Goal: Task Accomplishment & Management: Manage account settings

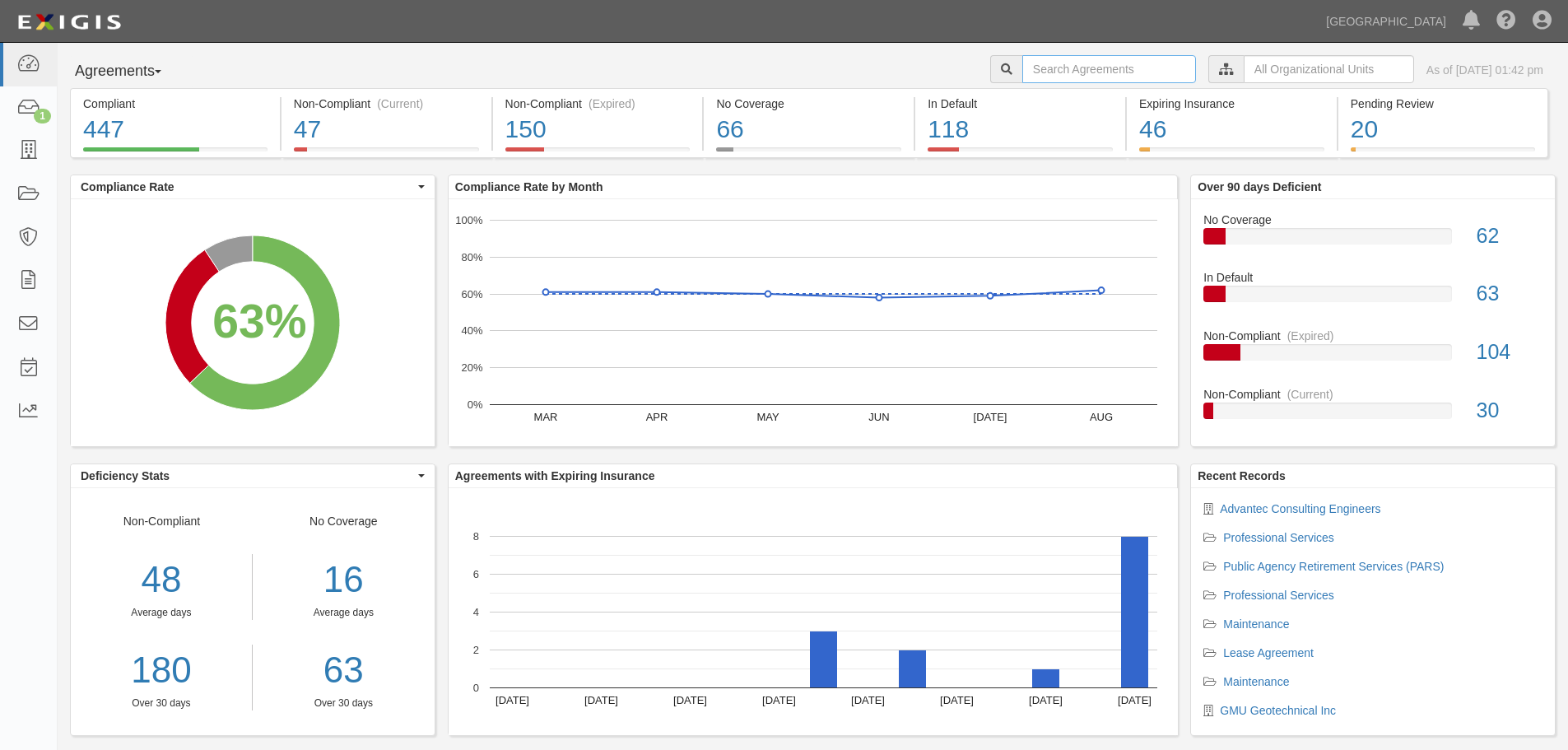
click at [1052, 65] on input "text" at bounding box center [1109, 70] width 174 height 28
type input "A2023-165"
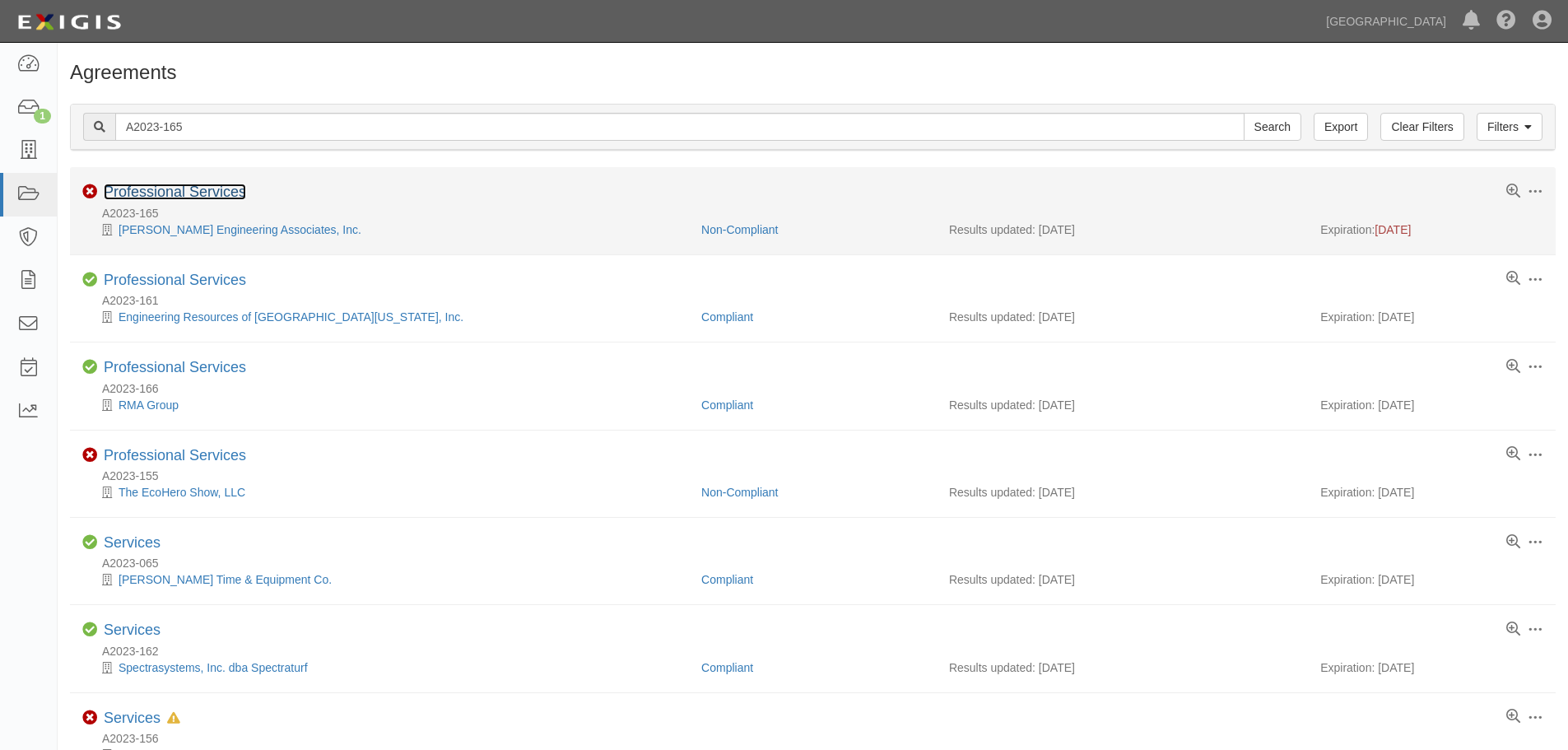
click at [216, 193] on link "Professional Services" at bounding box center [174, 191] width 142 height 16
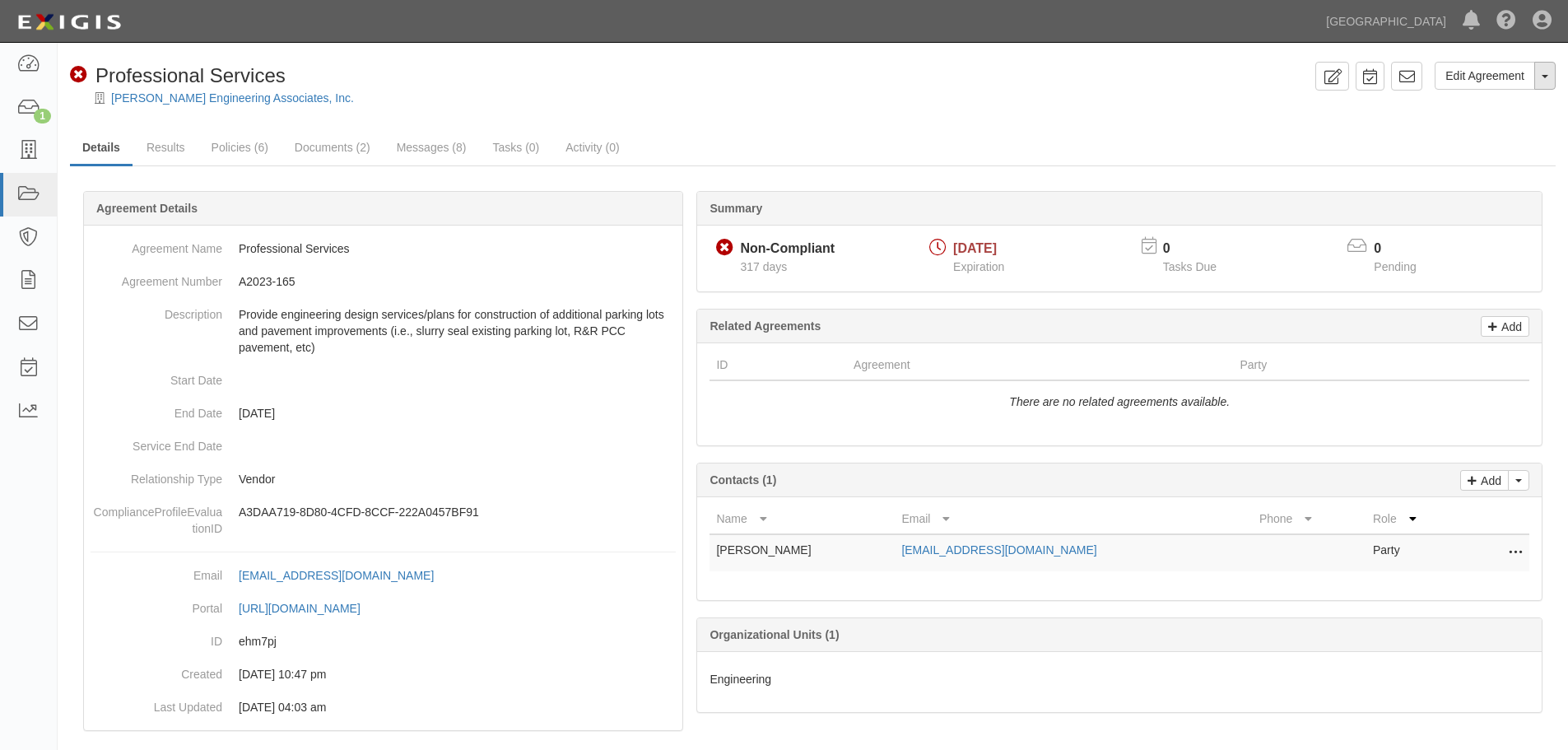
click at [1542, 81] on button "Toggle Agreement Dropdown" at bounding box center [1544, 76] width 22 height 28
click at [1504, 125] on link "Archive Agreement" at bounding box center [1490, 128] width 130 height 22
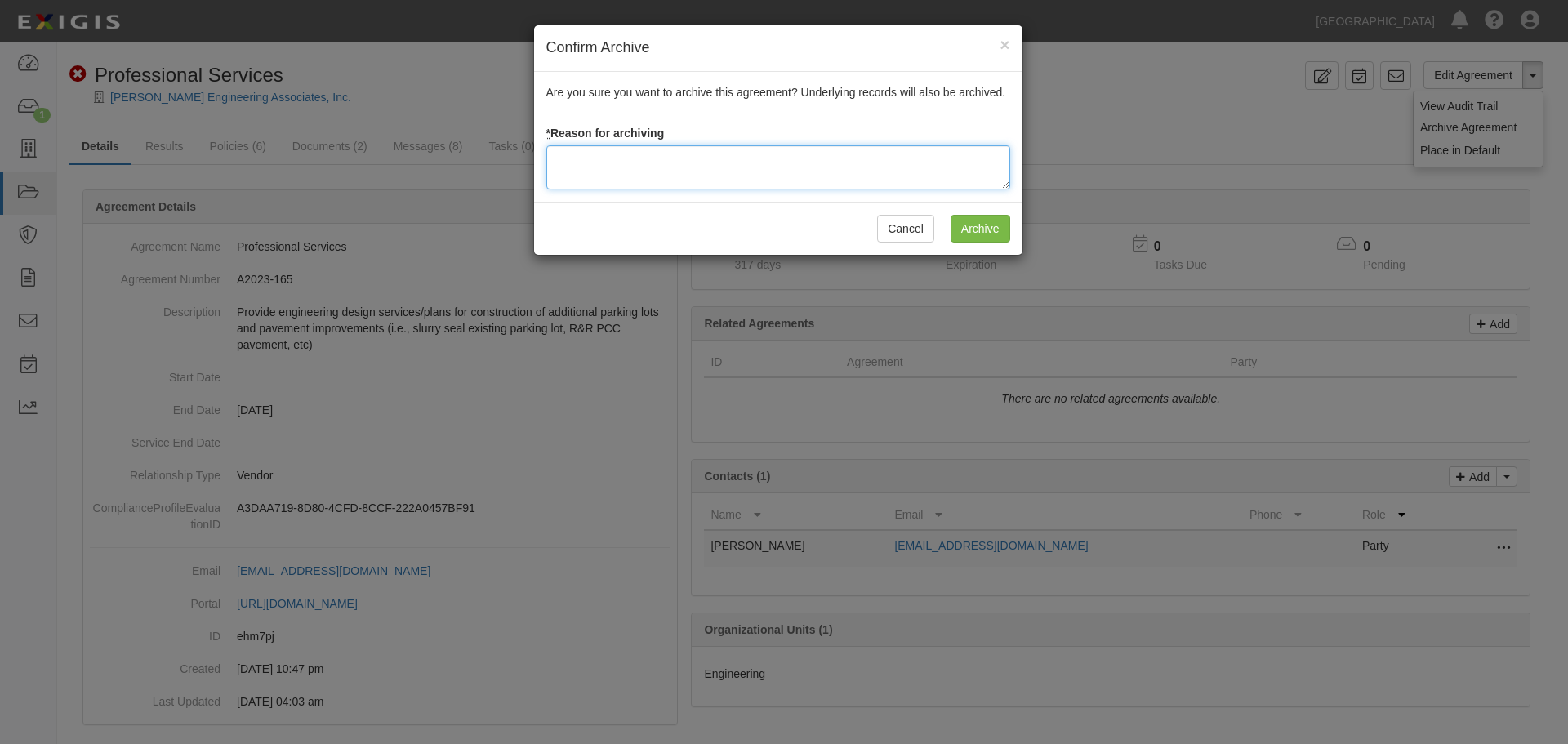
click at [609, 160] on textarea at bounding box center [778, 167] width 464 height 44
paste textarea "Agreement terminated 05/12/2025 - JC"
drag, startPoint x: 676, startPoint y: 158, endPoint x: 713, endPoint y: 154, distance: 37.2
click at [713, 154] on textarea "Agreement terminated 05/12/2025 - JC" at bounding box center [778, 167] width 464 height 44
drag, startPoint x: 788, startPoint y: 159, endPoint x: 465, endPoint y: 163, distance: 323.0
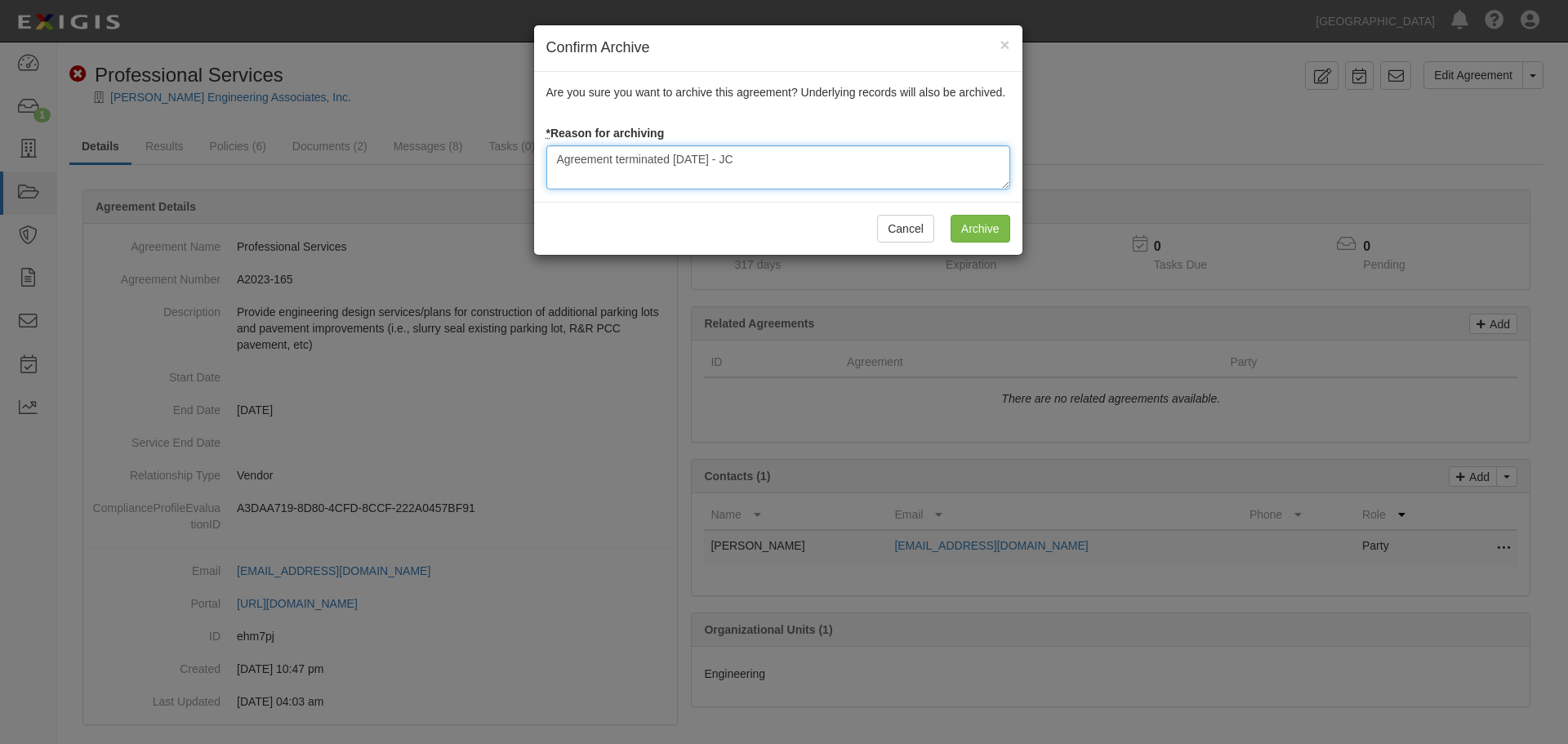
click at [465, 163] on div "Confirm Archive × Are you sure you want to archive this agreement? Underlying r…" at bounding box center [784, 372] width 1568 height 744
type textarea "Agreement terminated 09/10/2025 - JC"
click at [992, 230] on input "Archive" at bounding box center [981, 229] width 60 height 28
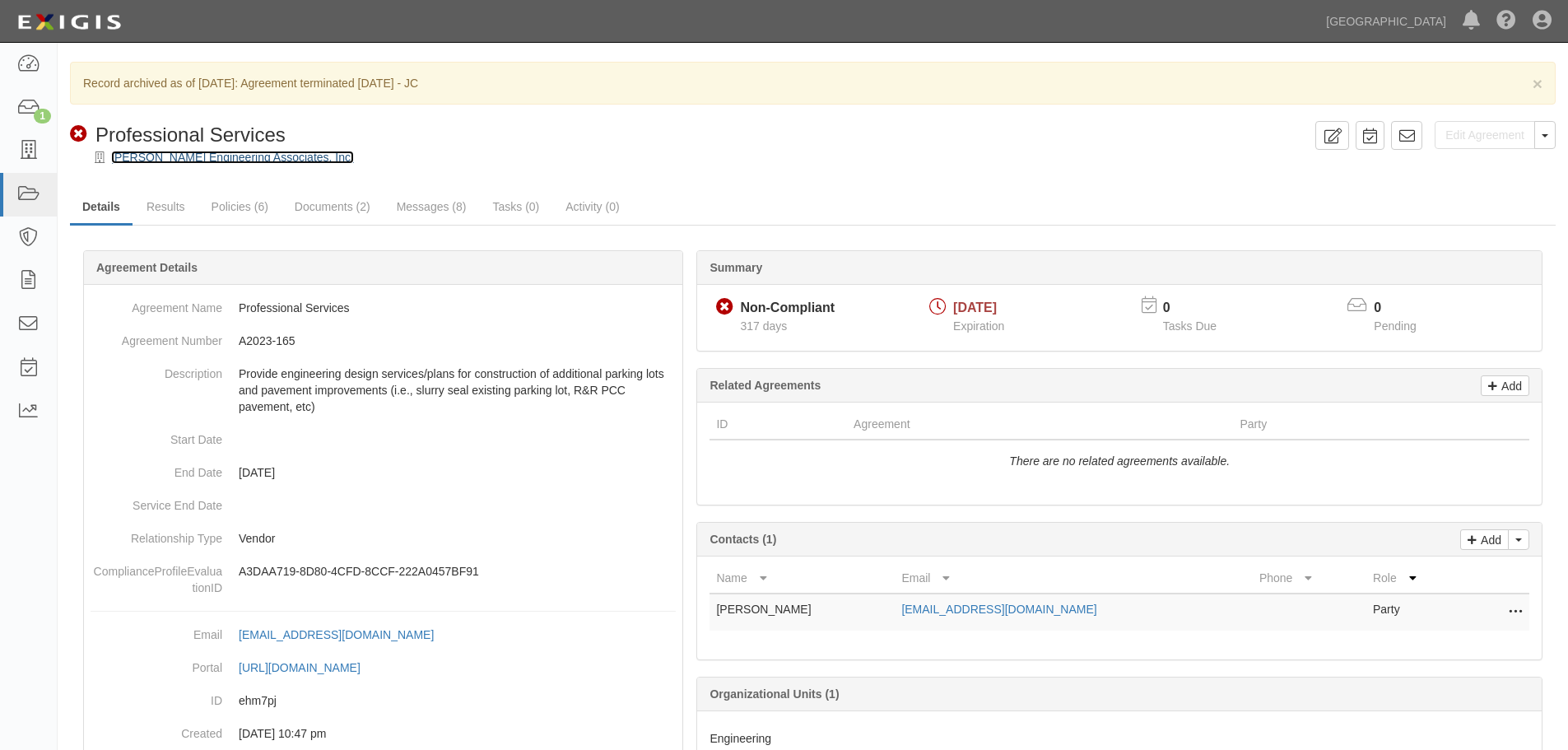
click at [181, 152] on link "[PERSON_NAME] Engineering Associates, Inc." at bounding box center [232, 157] width 243 height 13
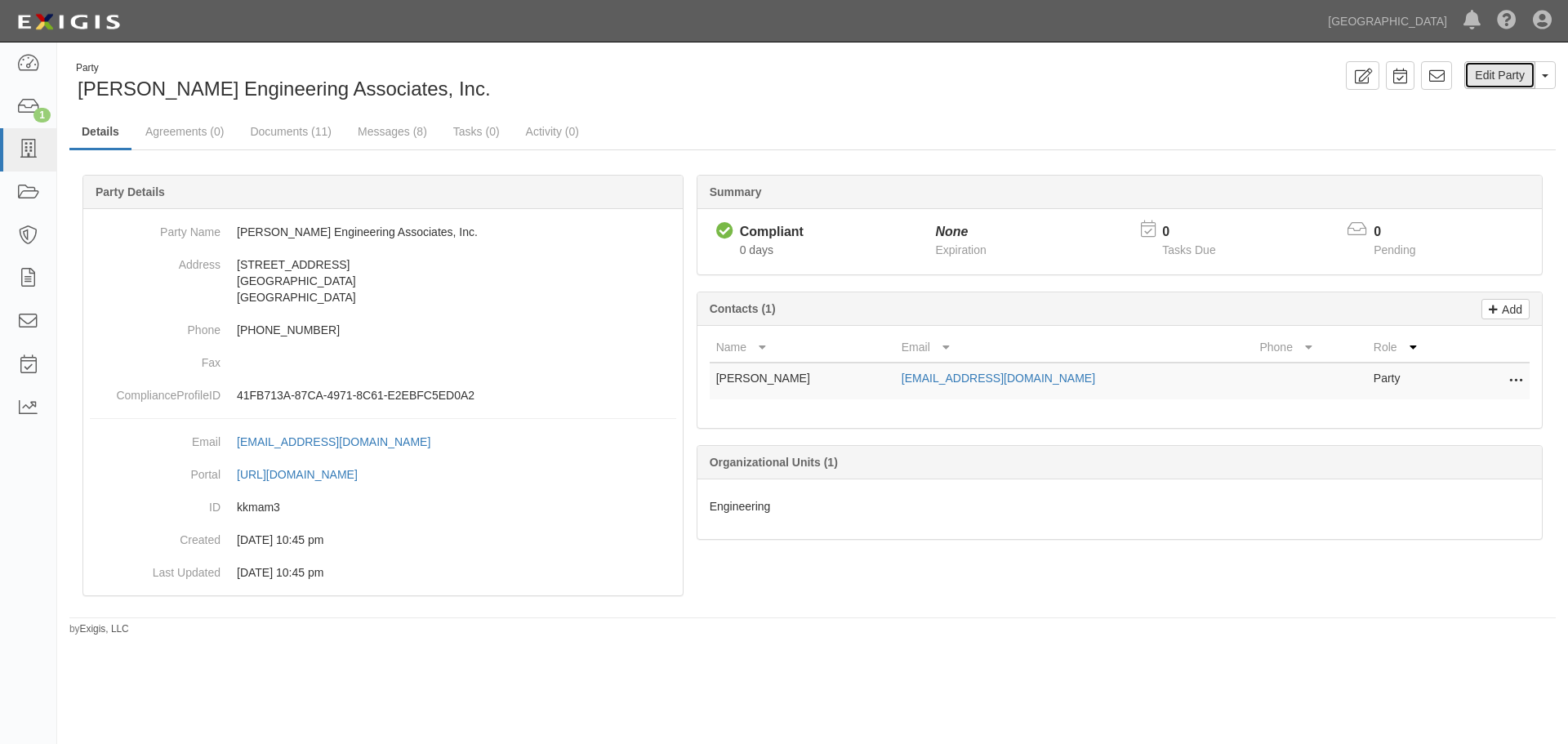
click at [1497, 77] on link "Edit Party" at bounding box center [1500, 76] width 71 height 28
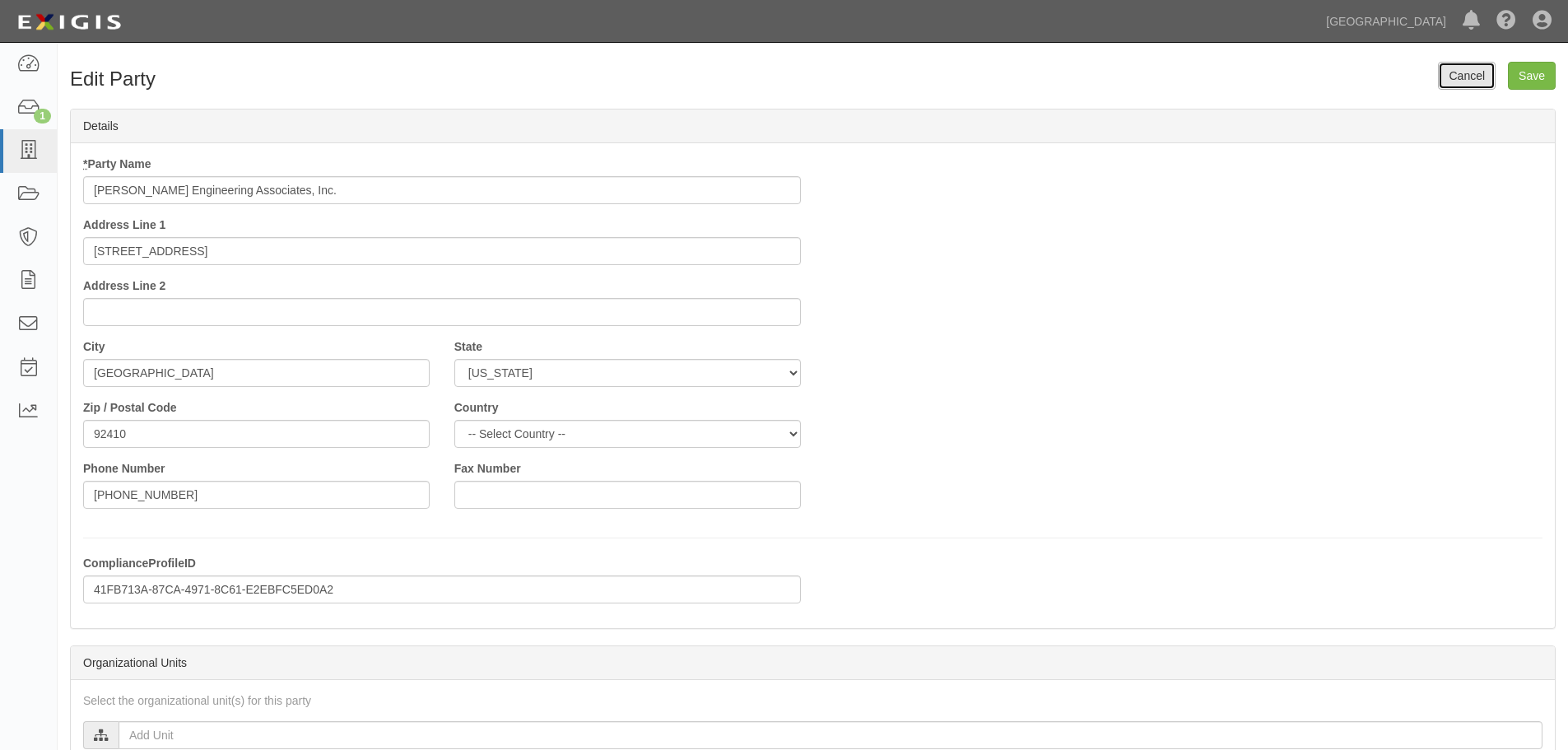
click at [1478, 70] on link "Cancel" at bounding box center [1466, 76] width 57 height 28
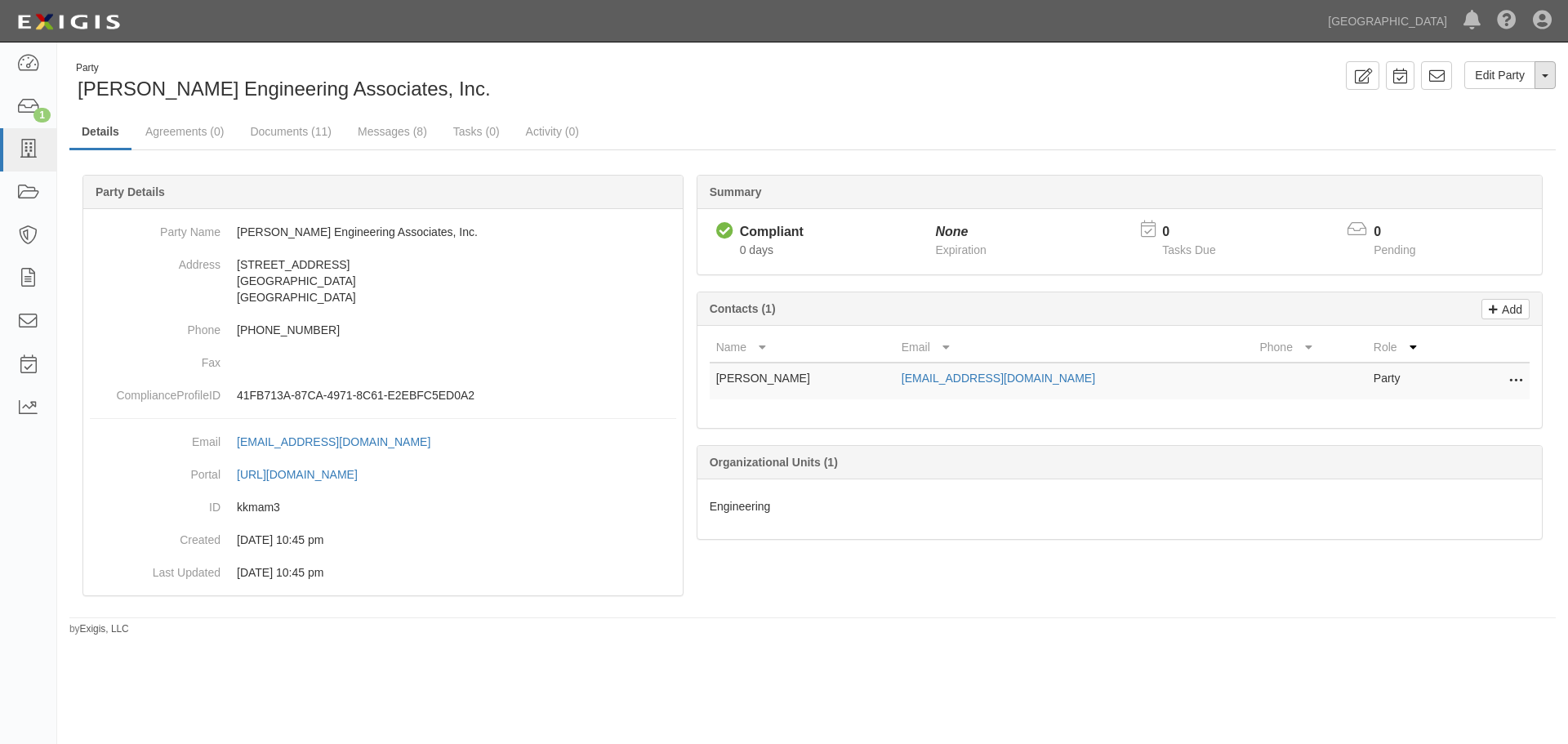
click at [1543, 75] on span "button" at bounding box center [1545, 76] width 7 height 3
click at [1501, 123] on link "Archive Party" at bounding box center [1490, 127] width 129 height 21
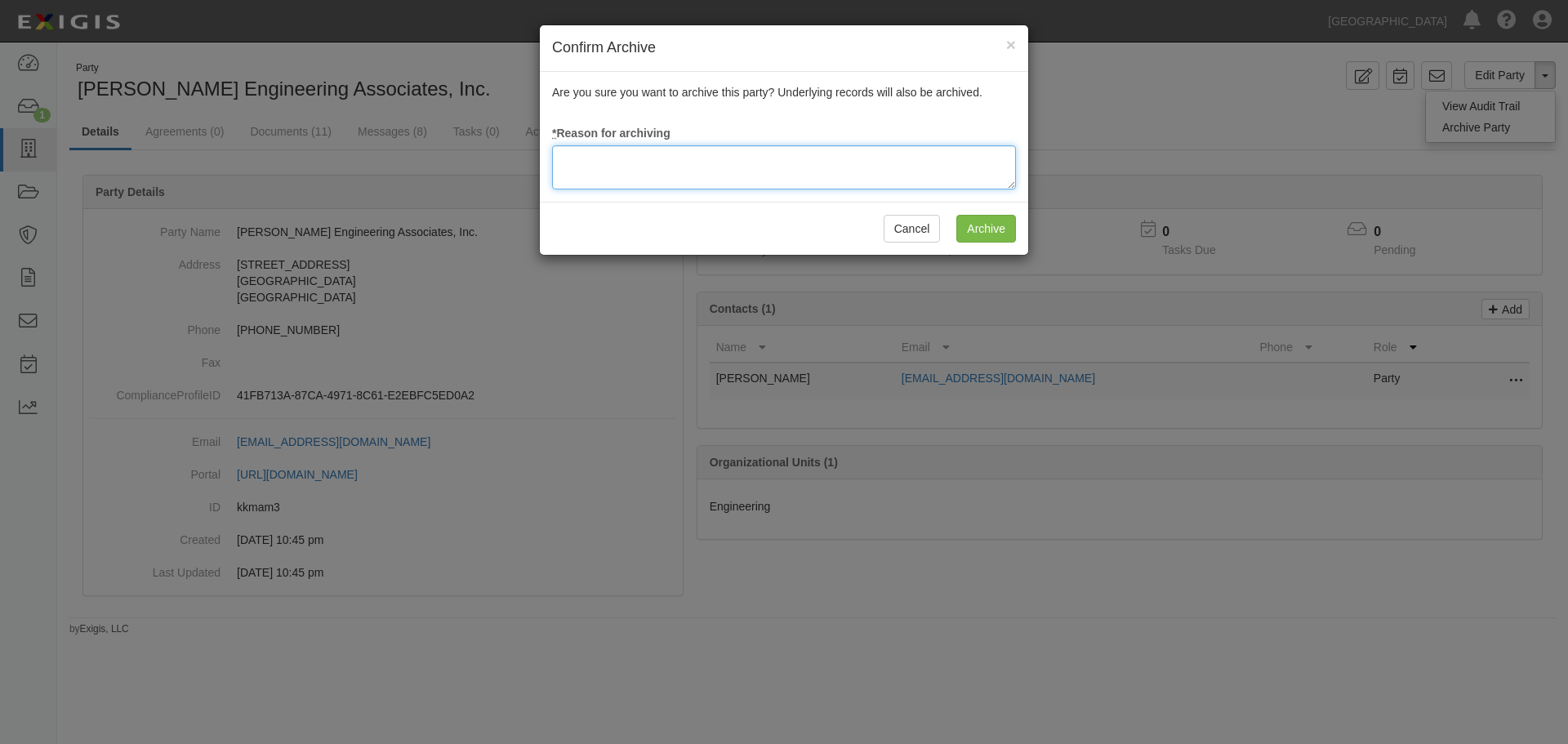
click at [734, 164] on textarea at bounding box center [784, 167] width 464 height 44
paste textarea "Agreement terminated [DATE] - JC"
type textarea "Agreement terminated [DATE] - JC"
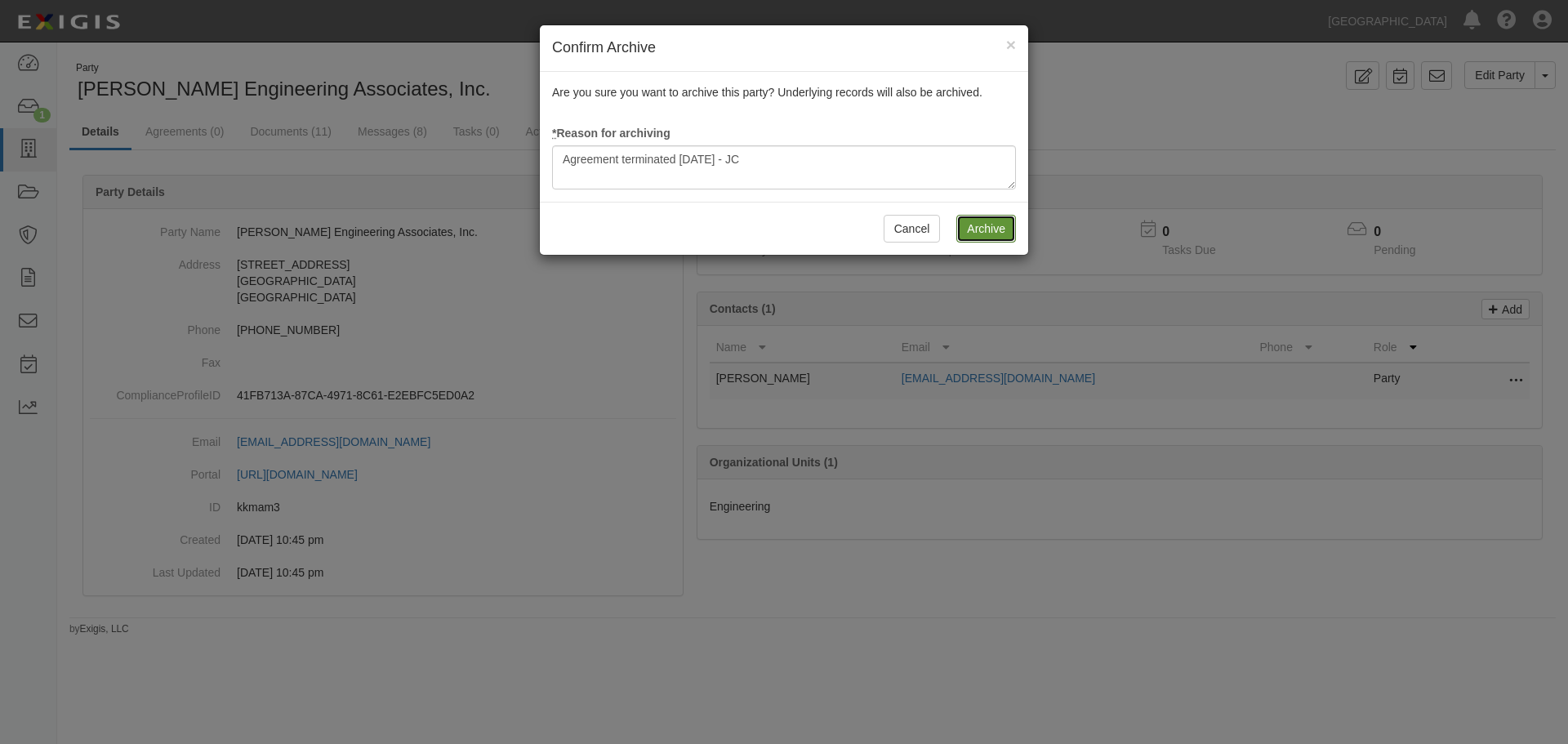
click at [977, 234] on input "Archive" at bounding box center [986, 229] width 60 height 28
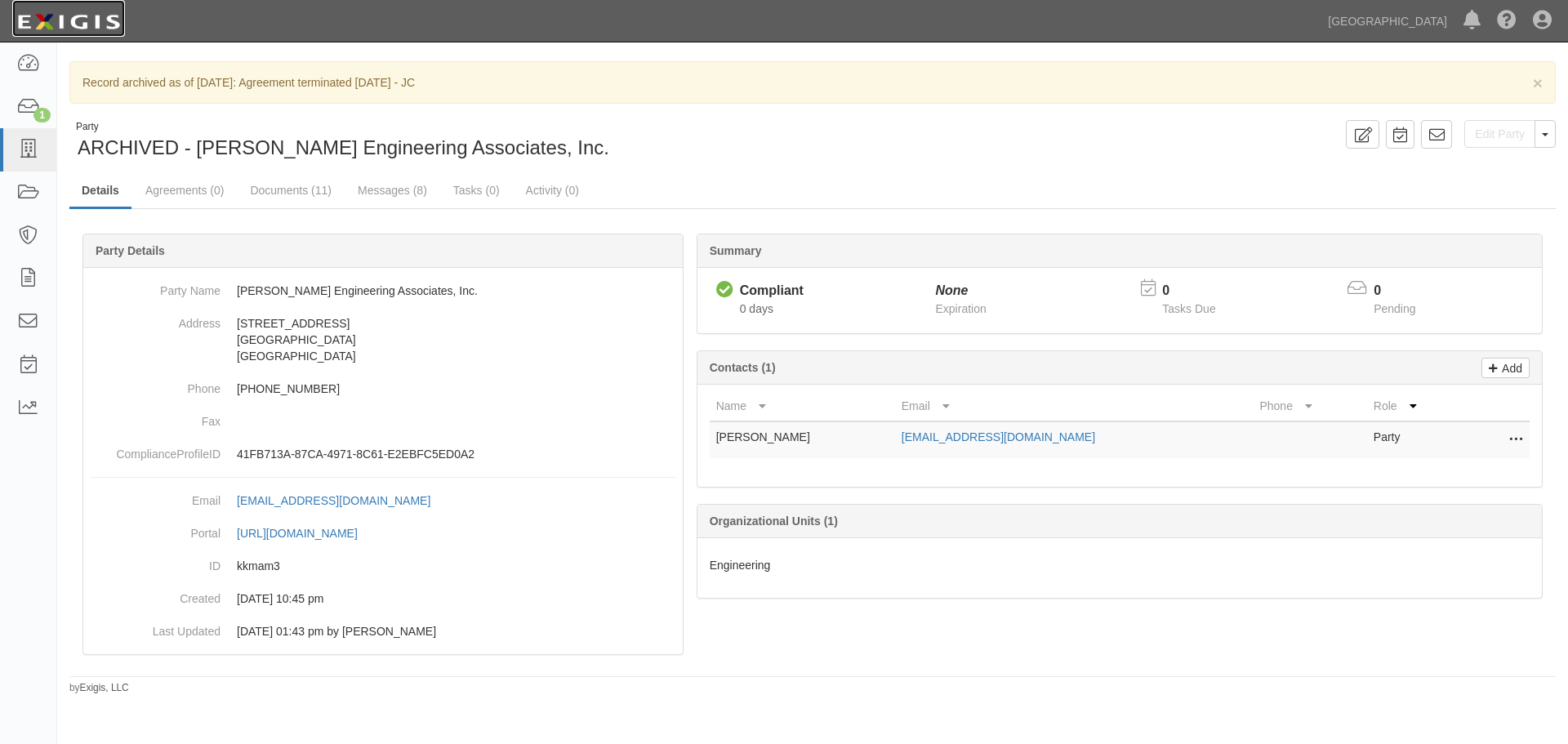
click at [108, 22] on img at bounding box center [68, 21] width 113 height 29
click at [55, 27] on img at bounding box center [68, 21] width 113 height 29
click at [82, 30] on img at bounding box center [68, 21] width 113 height 29
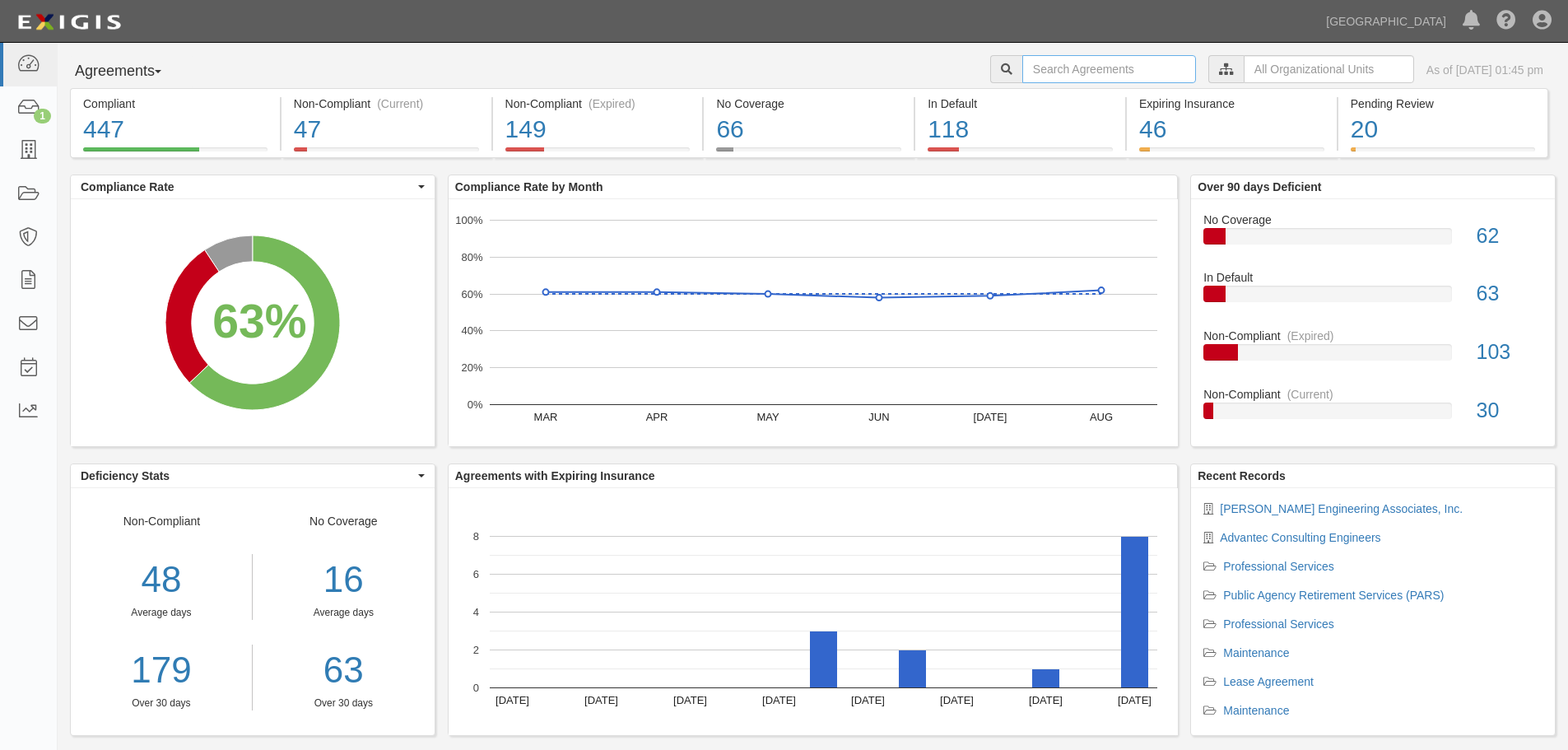
click at [1080, 72] on input "text" at bounding box center [1109, 70] width 174 height 28
type input "A2023-197"
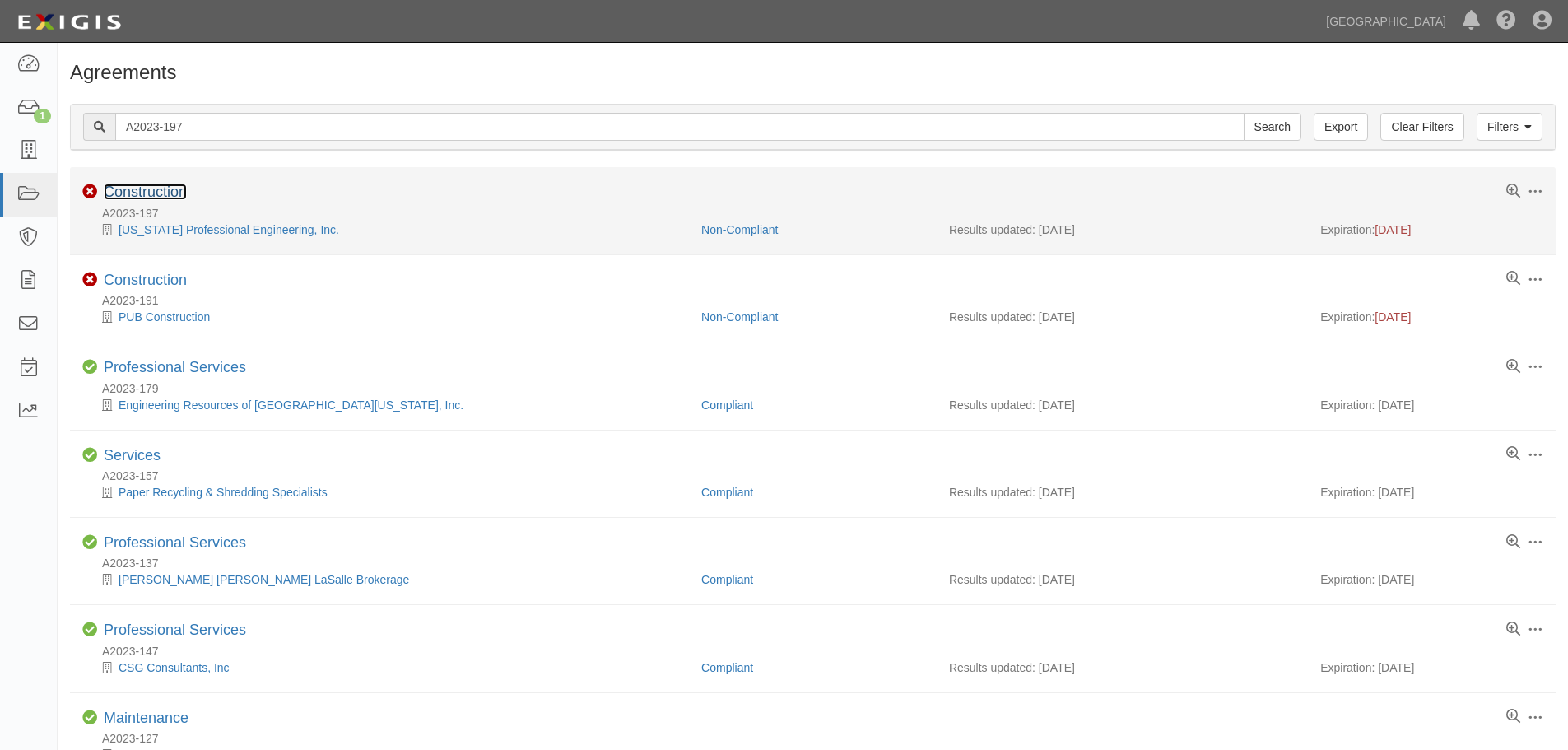
click at [161, 191] on link "Construction" at bounding box center [145, 191] width 83 height 16
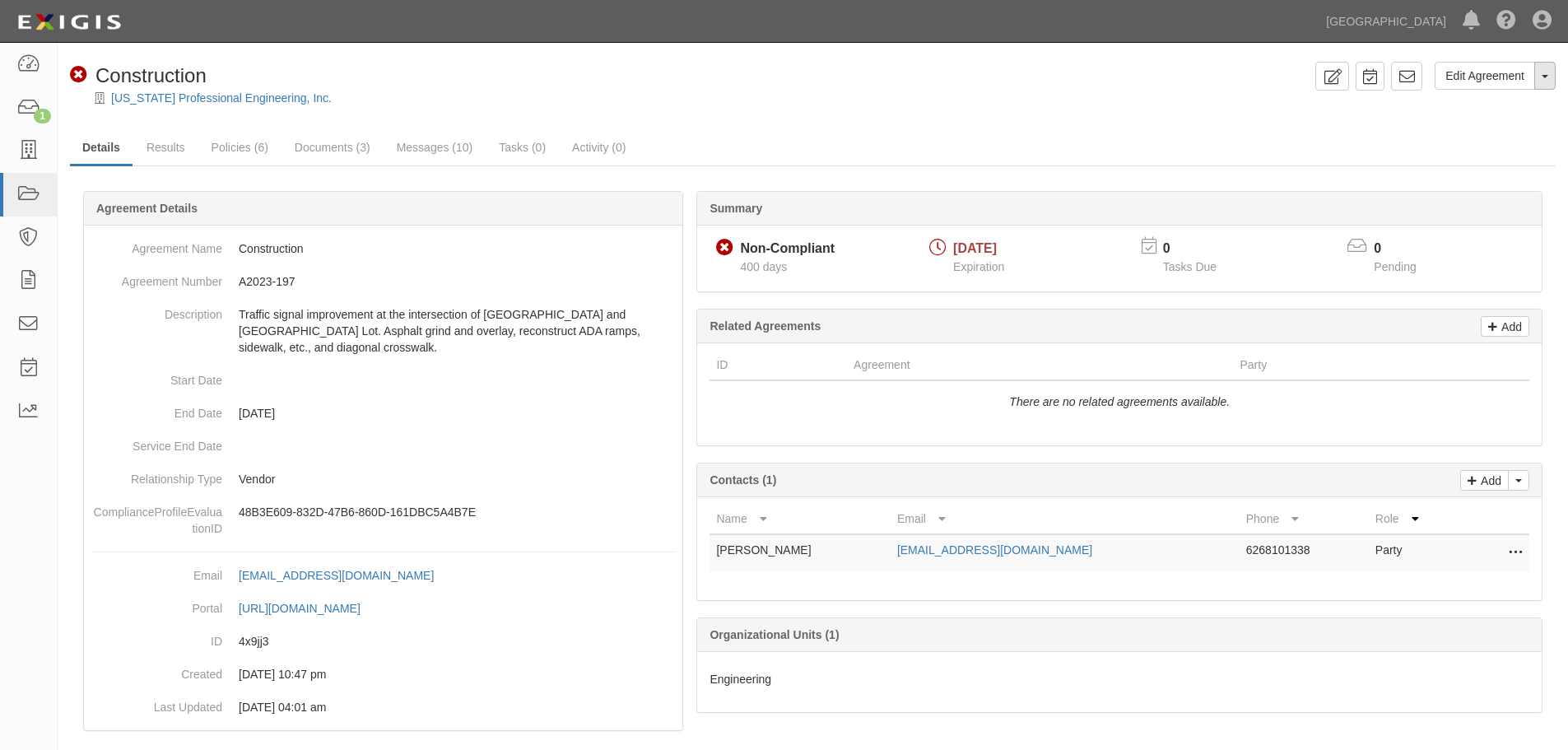
click at [1539, 76] on button "Toggle Agreement Dropdown" at bounding box center [1544, 76] width 22 height 28
click at [1491, 131] on link "Archive Agreement" at bounding box center [1490, 128] width 130 height 22
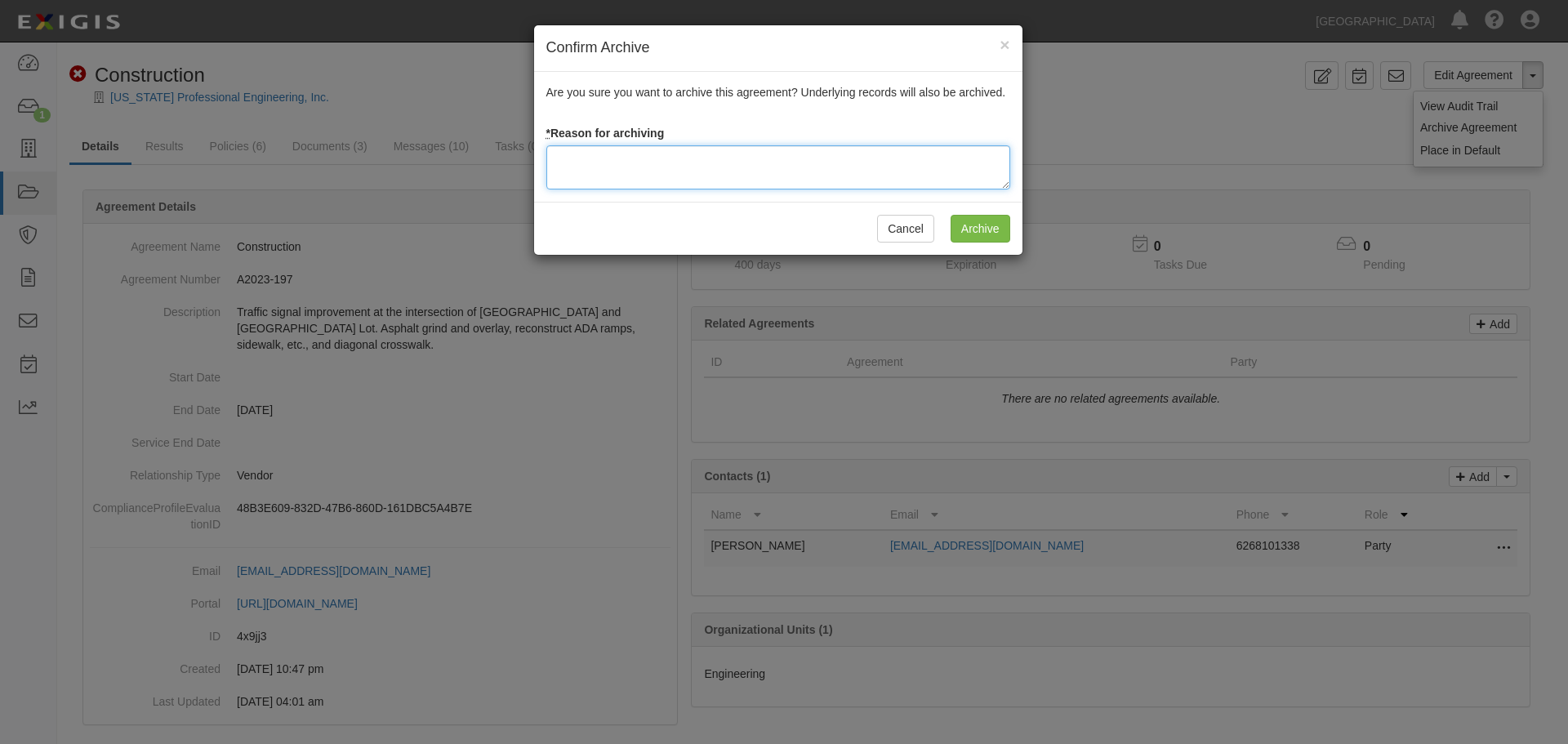
click at [711, 174] on textarea at bounding box center [778, 167] width 464 height 44
paste textarea "Agreement terminated [DATE] - JC"
type textarea "Agreement terminated 09/10/2025 - JC"
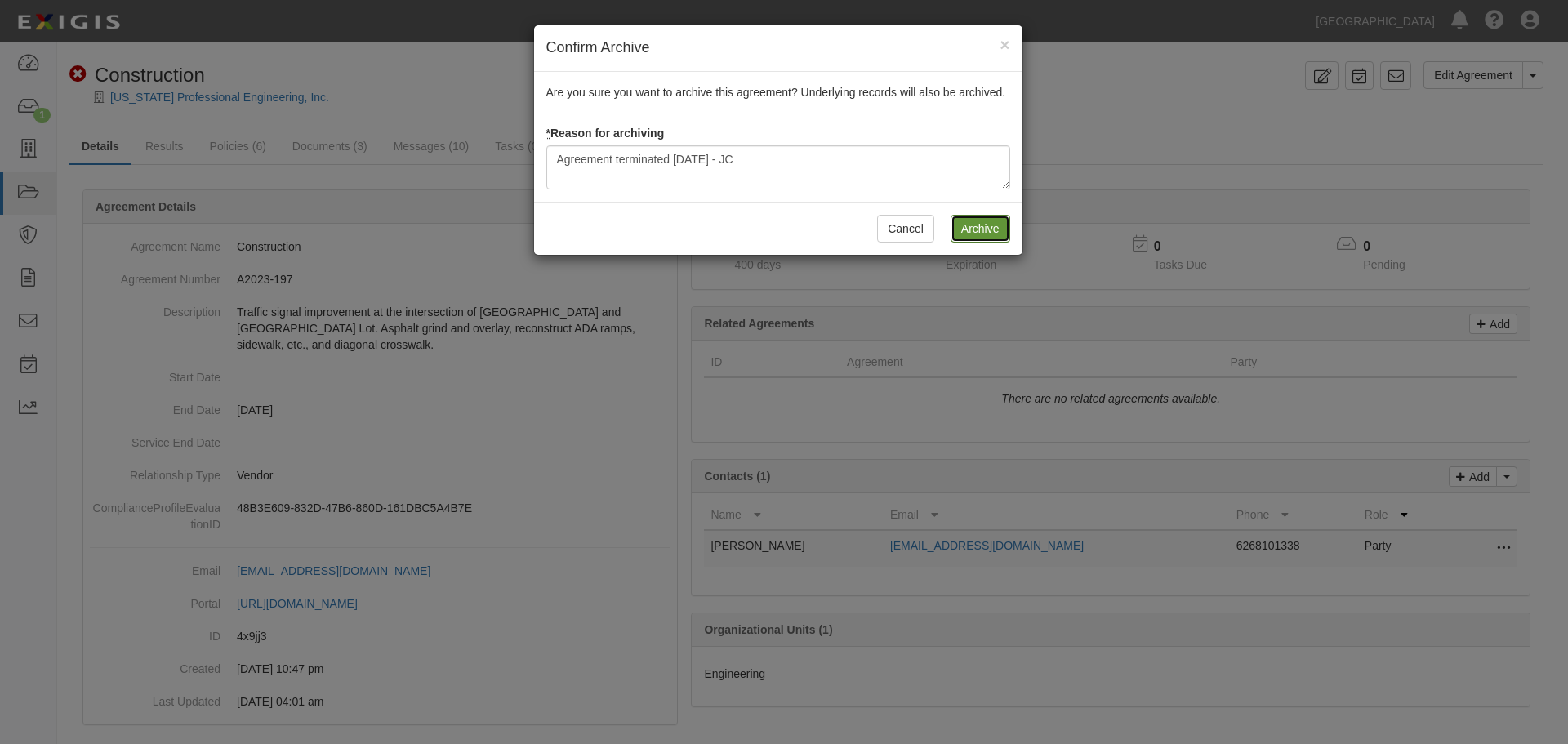
click at [967, 229] on input "Archive" at bounding box center [981, 229] width 60 height 28
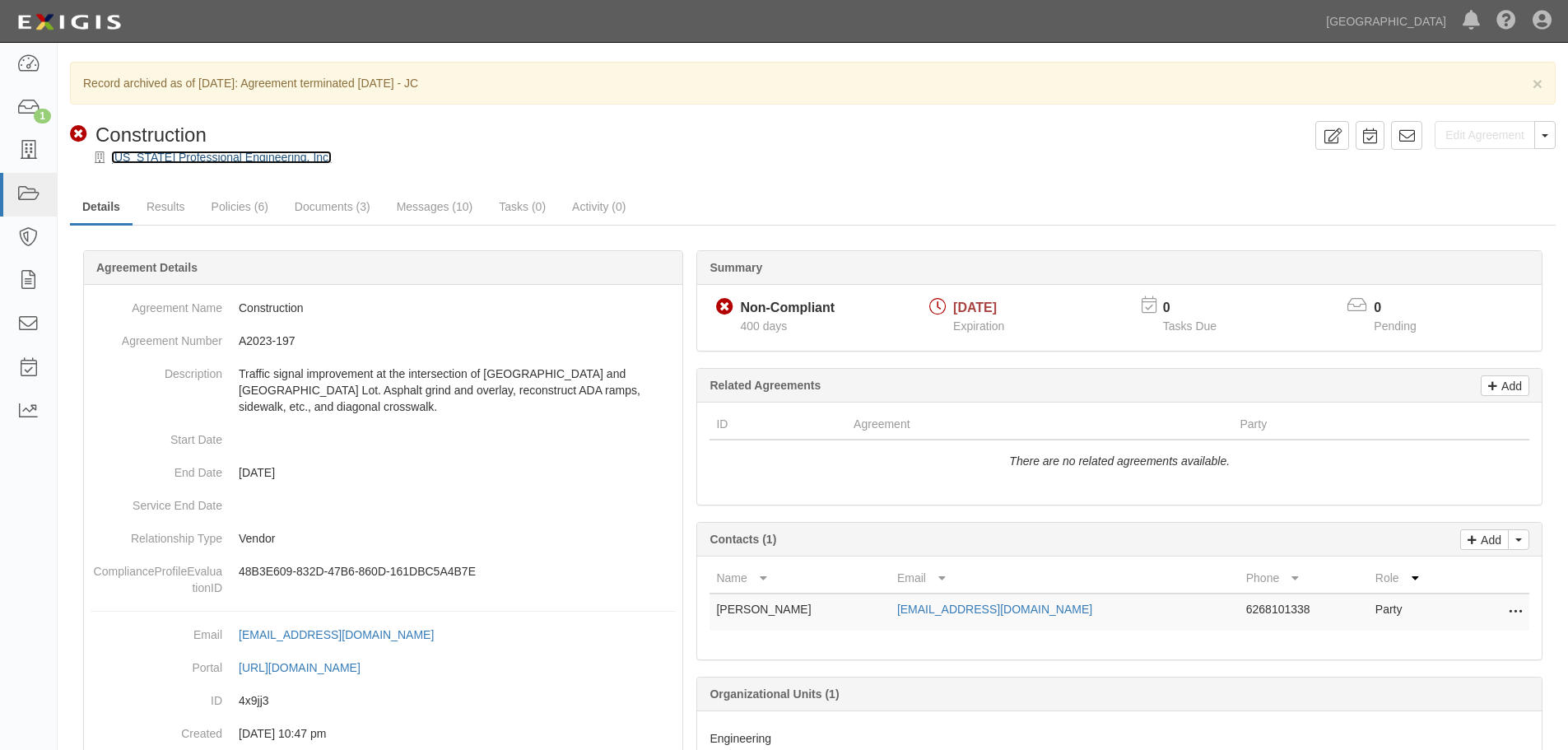
click at [251, 160] on link "[US_STATE] Professional Engineering, Inc." at bounding box center [221, 157] width 220 height 13
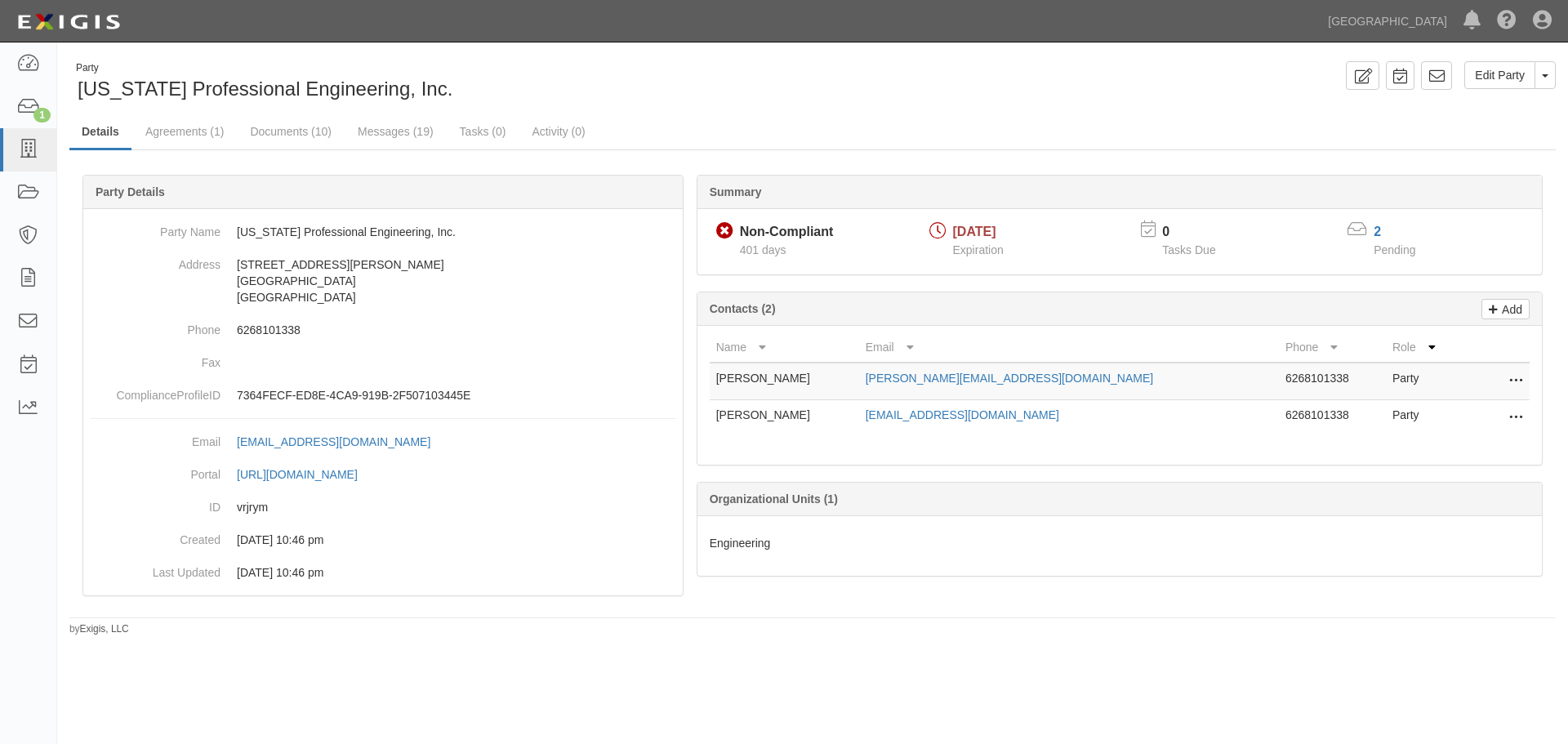
click at [1567, 321] on div "Party California Professional Engineering, Inc. Edit Party Toggle Party Dropdow…" at bounding box center [812, 349] width 1511 height 575
click at [35, 25] on img at bounding box center [68, 21] width 113 height 29
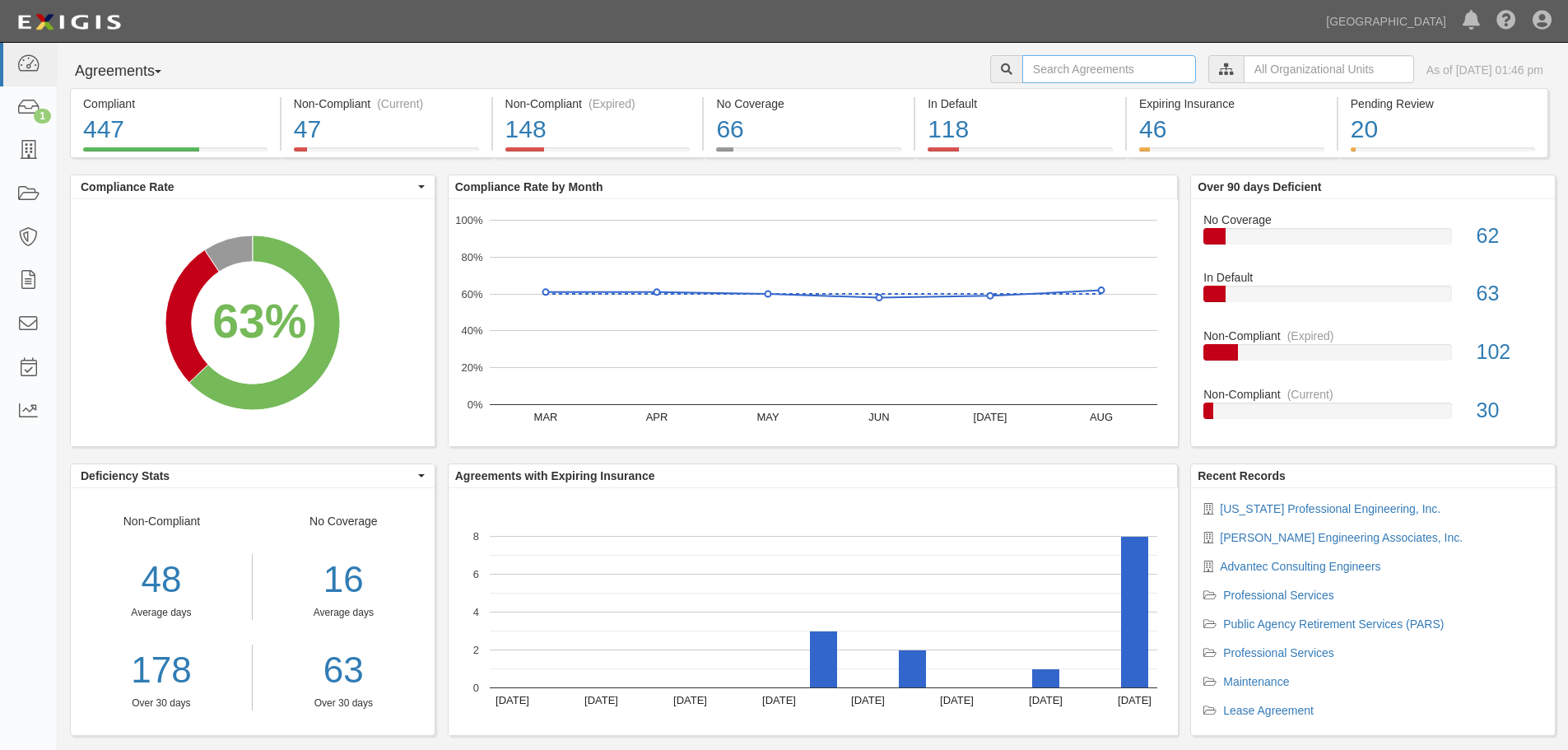
click at [1048, 79] on input "text" at bounding box center [1109, 70] width 174 height 28
type input "A2023-199"
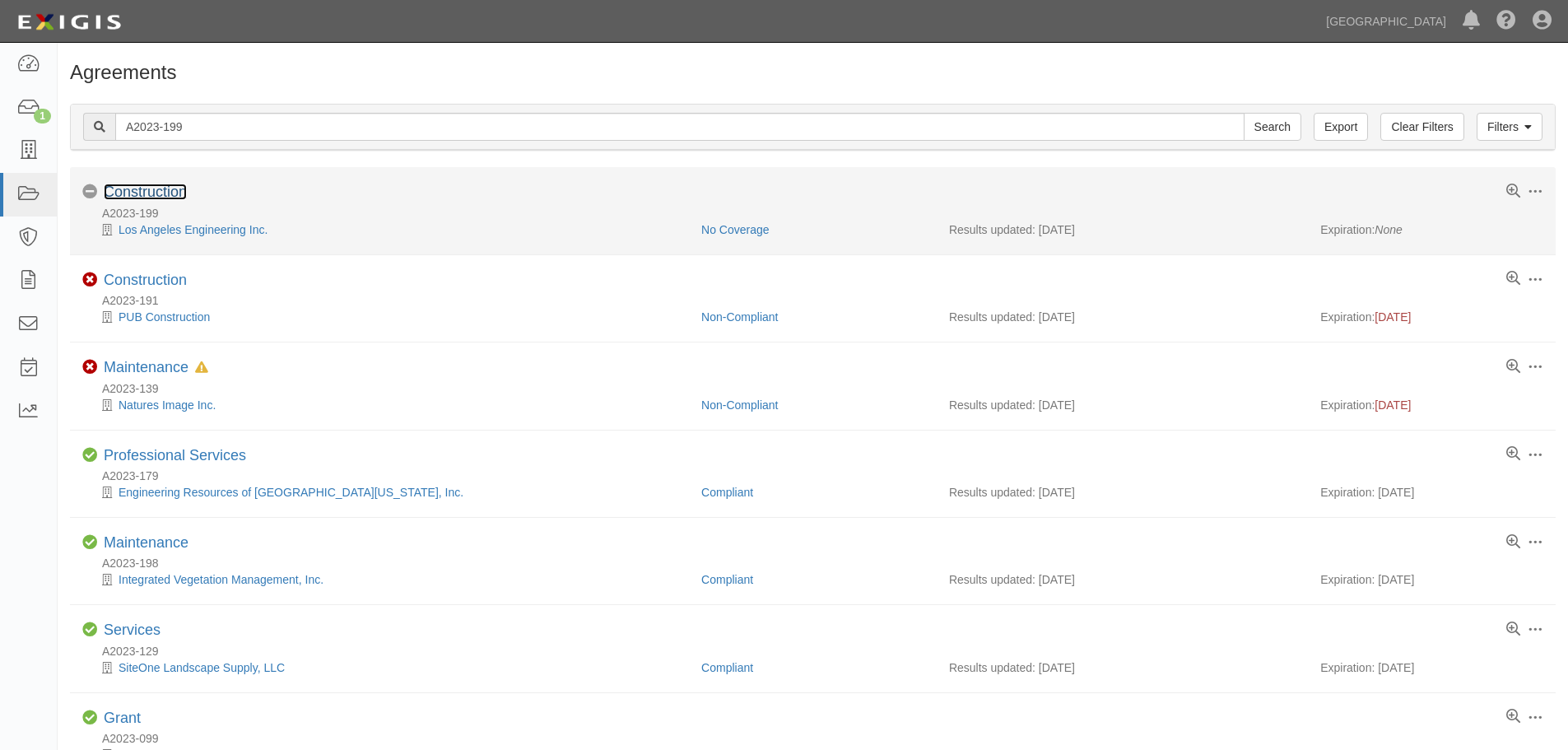
click at [159, 197] on link "Construction" at bounding box center [145, 191] width 83 height 16
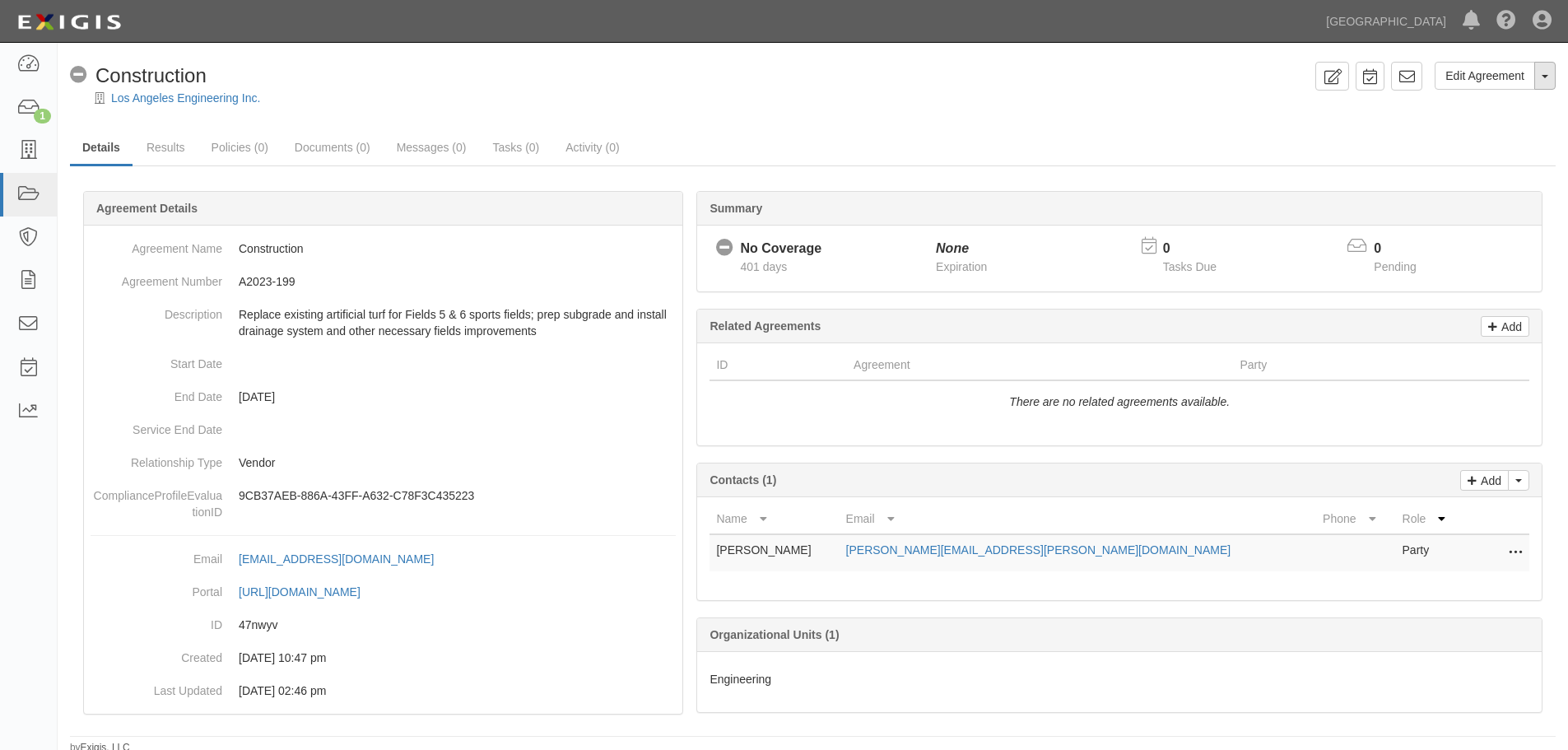
click at [1546, 80] on button "Toggle Agreement Dropdown" at bounding box center [1544, 76] width 22 height 28
click at [1467, 132] on link "Archive Agreement" at bounding box center [1490, 128] width 130 height 22
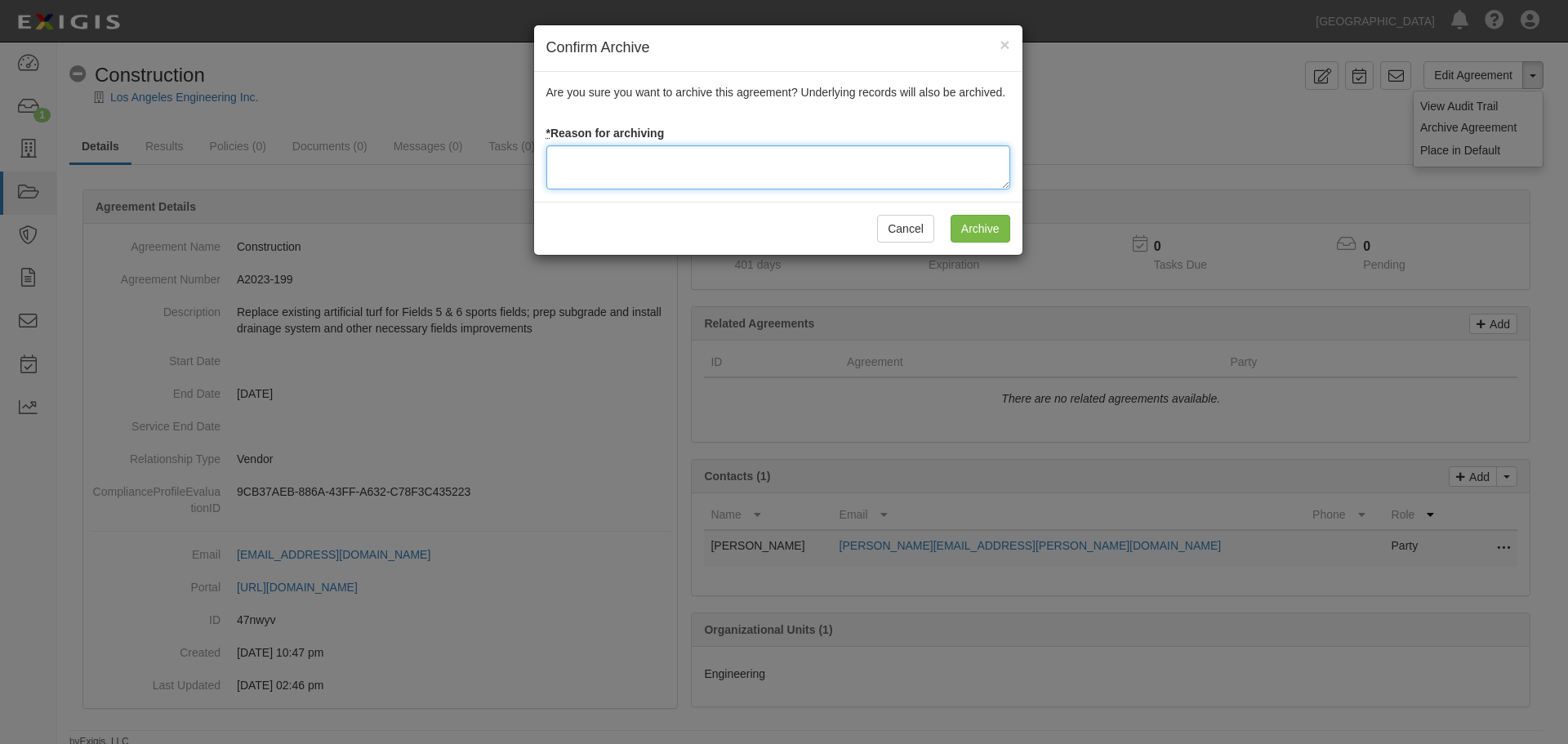
click at [726, 174] on textarea at bounding box center [778, 167] width 464 height 44
paste textarea "Agreement terminated 09/10/2025 - JC"
type textarea "Agreement terminated 09/10/2025 - JC"
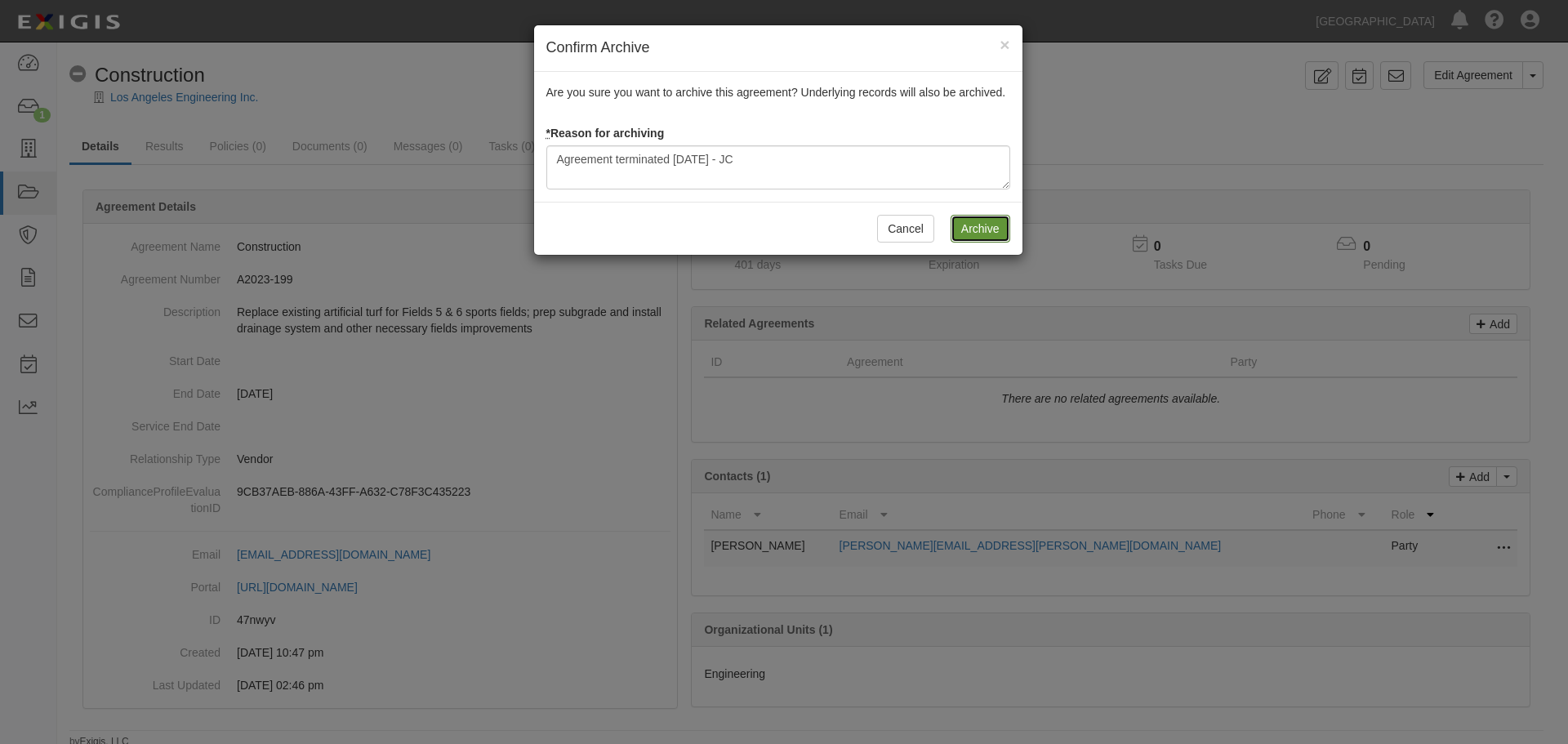
click at [977, 233] on input "Archive" at bounding box center [981, 229] width 60 height 28
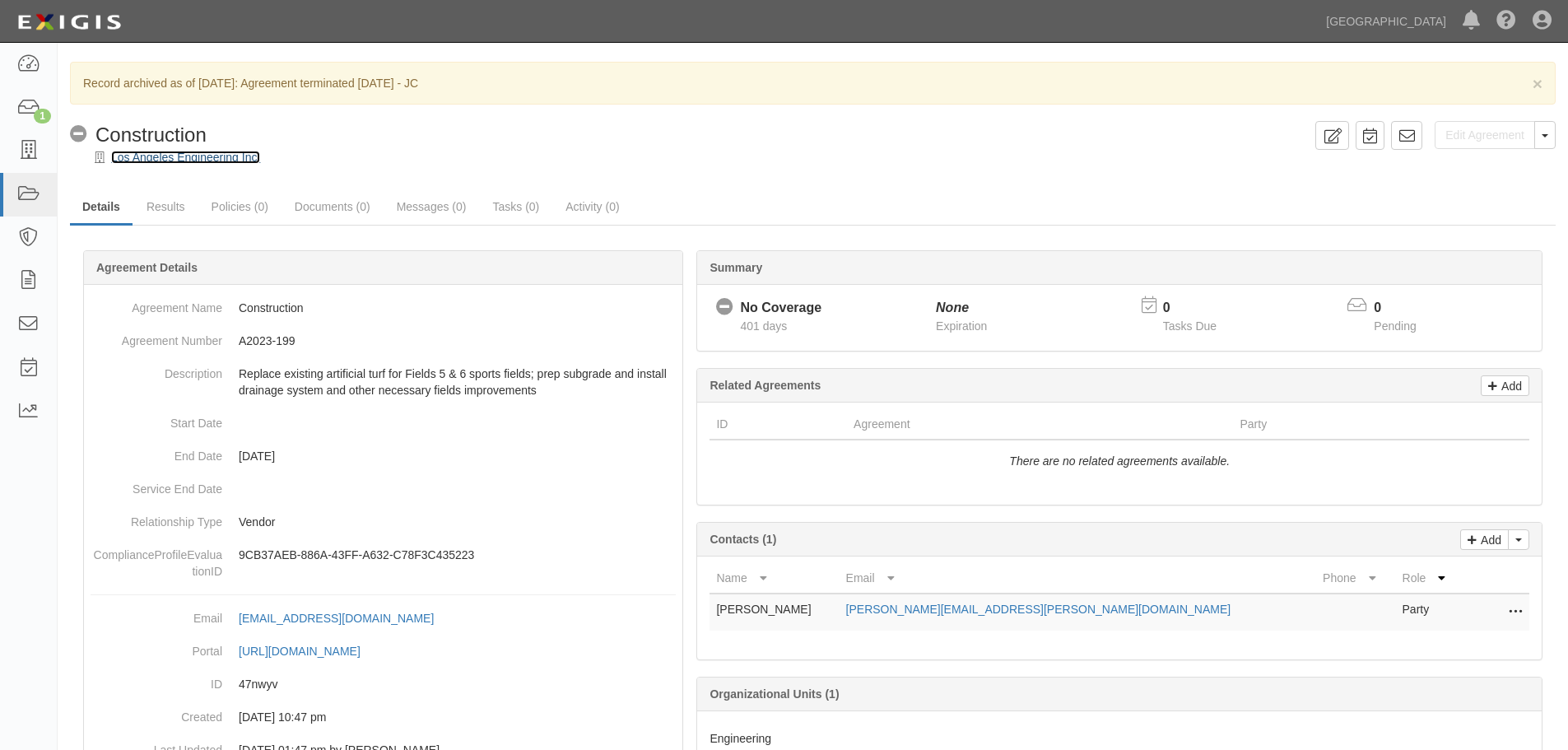
click at [152, 163] on link "Los Angeles Engineering Inc." at bounding box center [185, 157] width 149 height 13
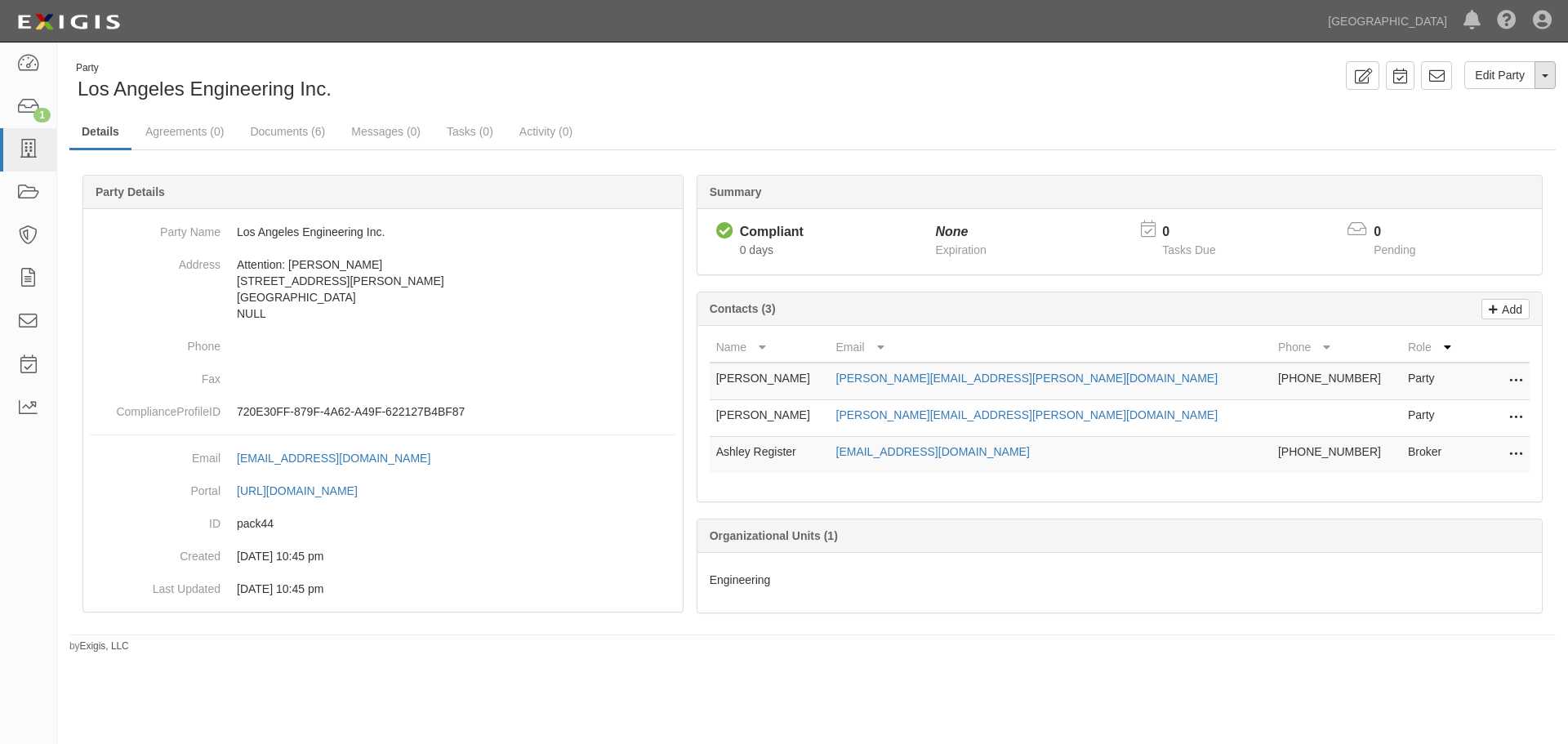
click at [1547, 82] on button "Toggle Party Dropdown" at bounding box center [1545, 76] width 21 height 28
